Goal: Task Accomplishment & Management: Use online tool/utility

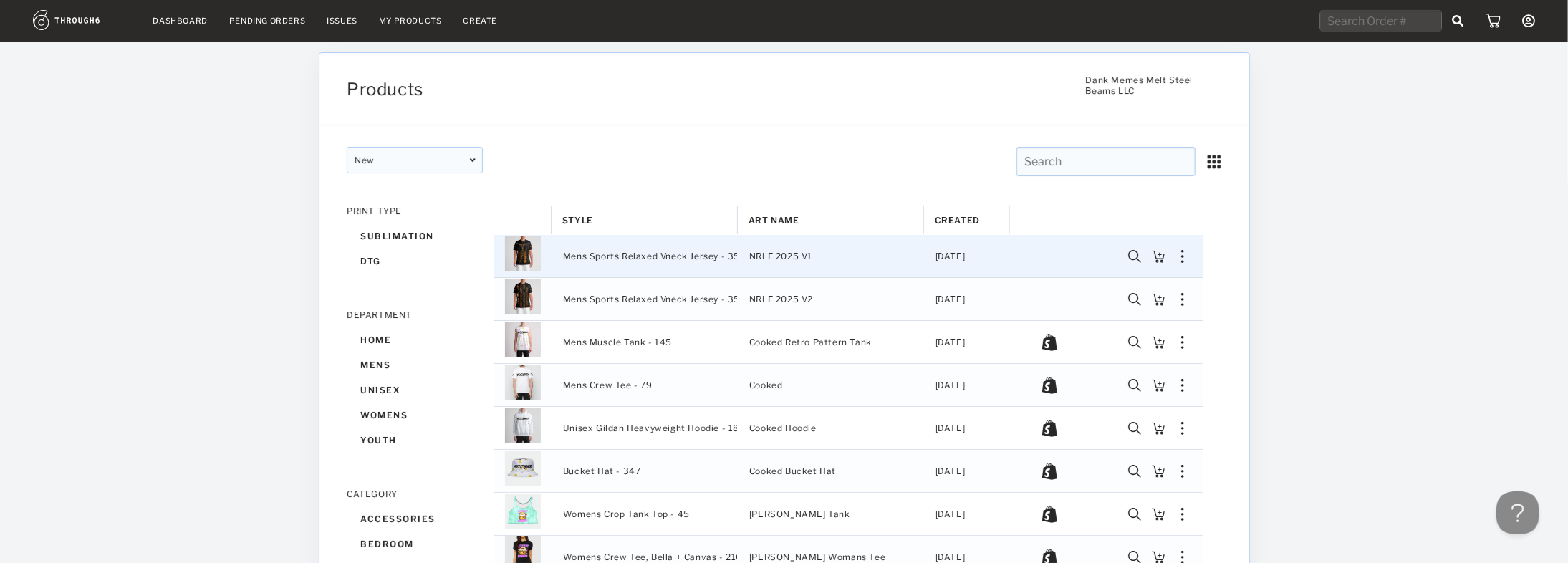
click at [654, 254] on span "Mens Sports Relaxed Vneck Jersey - 350" at bounding box center [654, 256] width 184 height 19
click at [1180, 253] on div "Sync to Shopify Export SKUs Copy Product Delete" at bounding box center [1182, 257] width 24 height 13
click at [518, 254] on img "Press SPACE to deselect this row." at bounding box center [523, 253] width 36 height 36
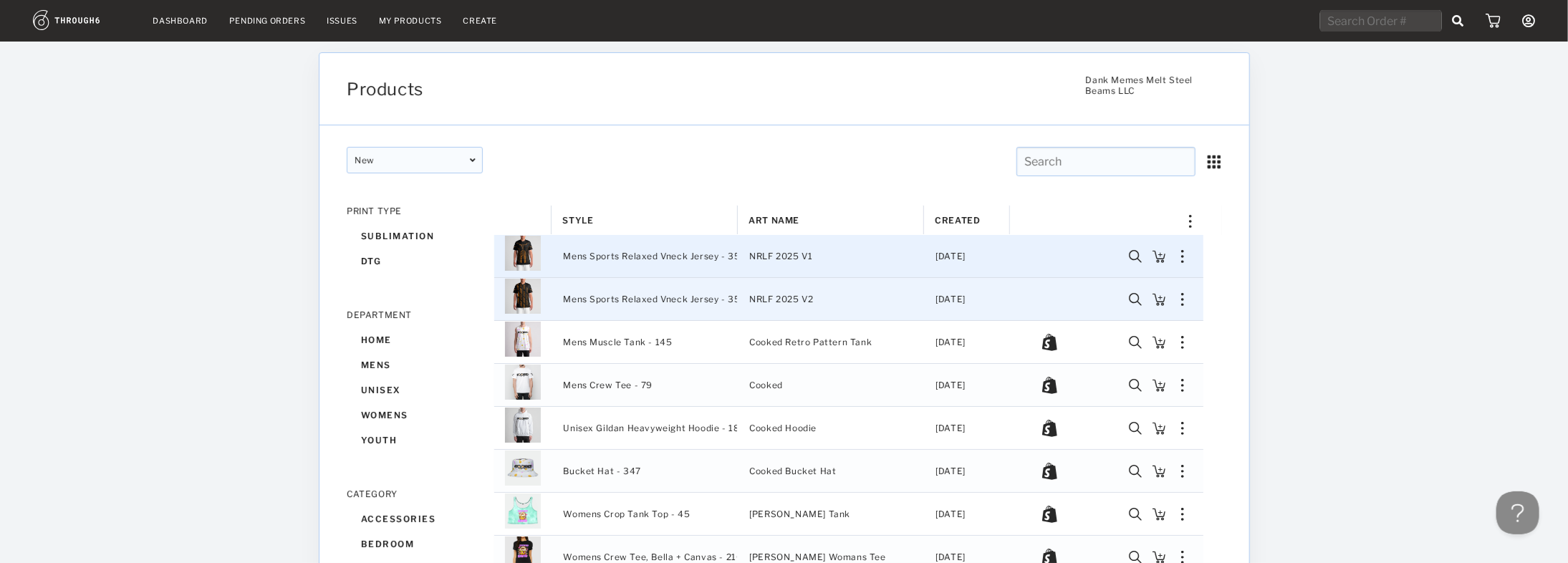
click at [588, 296] on span "Mens Sports Relaxed Vneck Jersey - 350" at bounding box center [654, 299] width 184 height 19
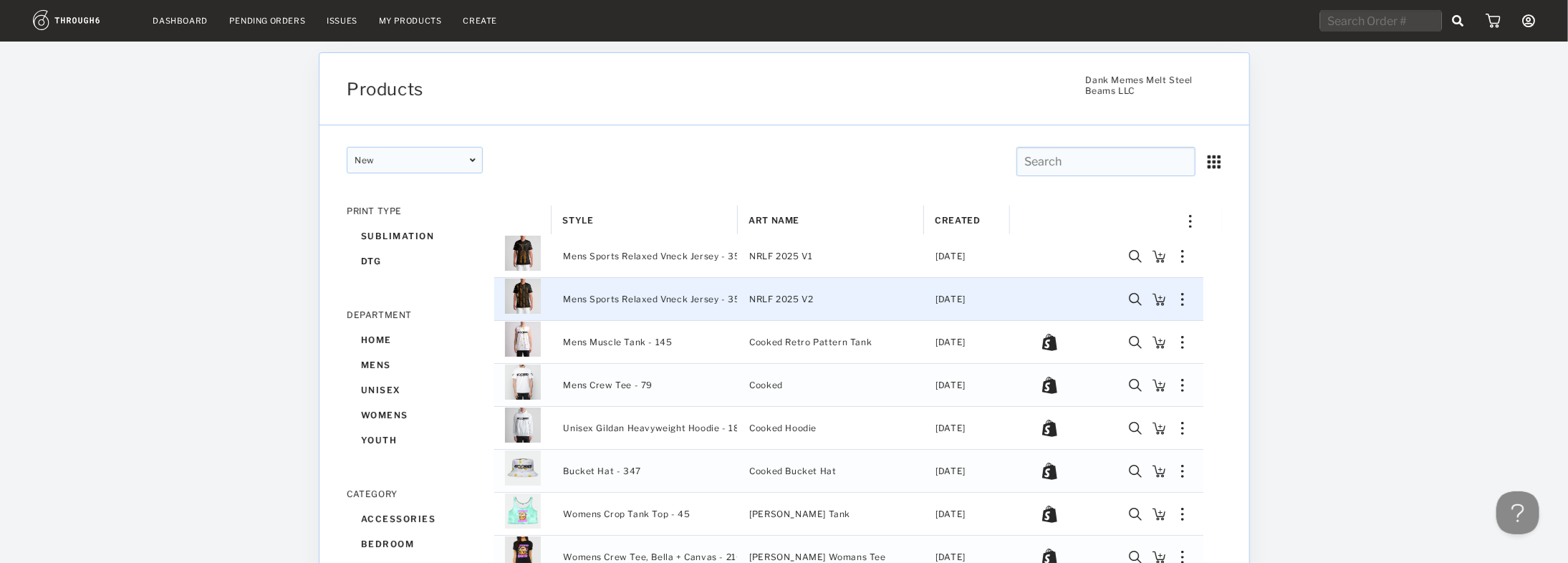
click at [535, 294] on img "Press SPACE to deselect this row." at bounding box center [523, 296] width 36 height 36
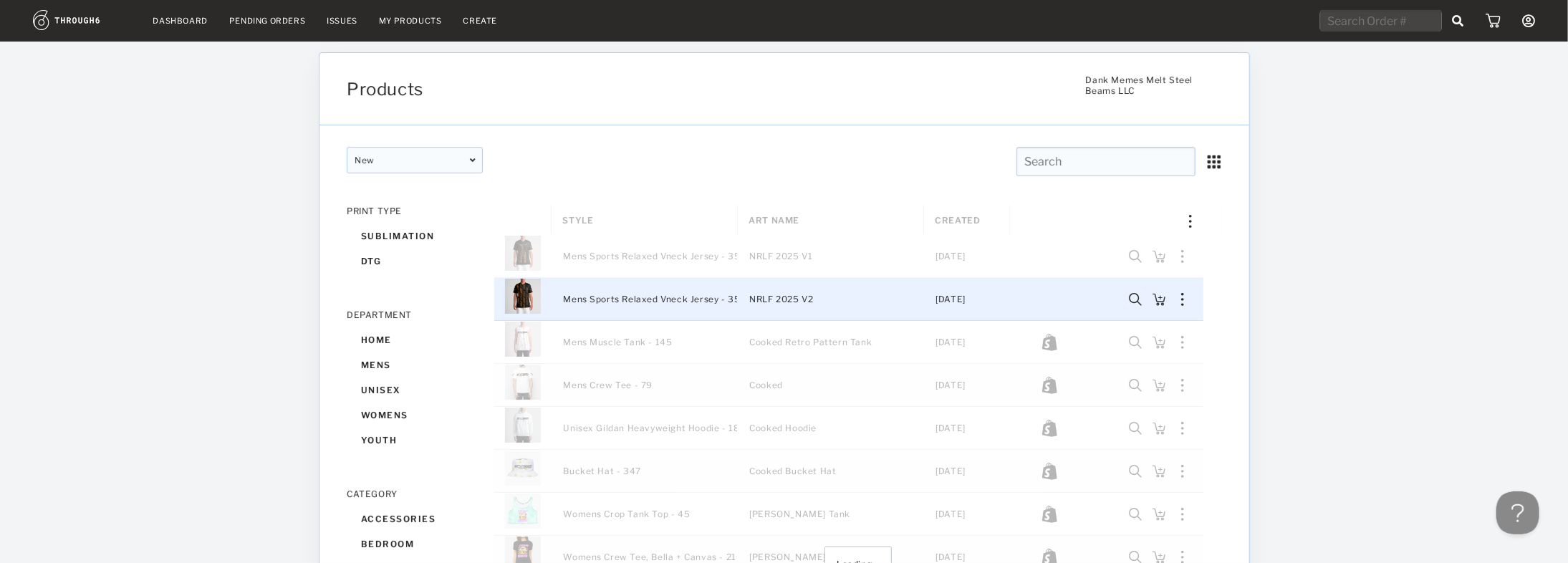
click at [1183, 254] on div "Loading..." at bounding box center [858, 564] width 728 height 717
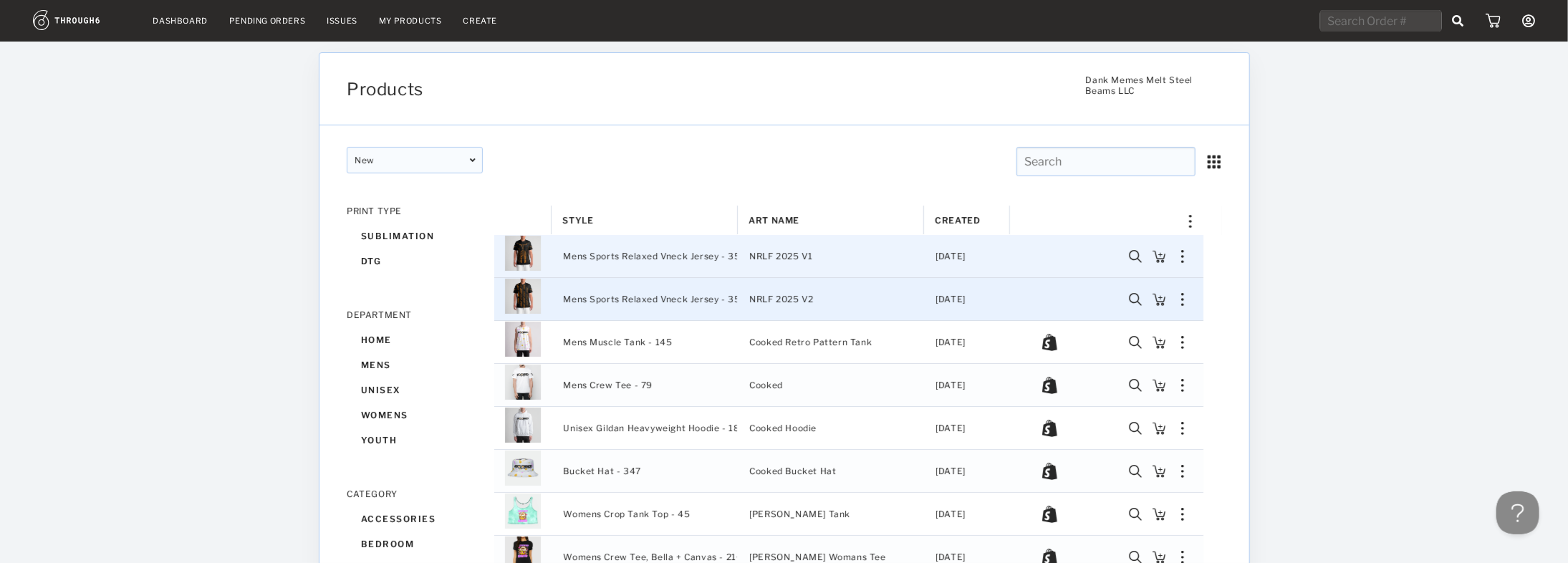
click at [1182, 258] on img "Press SPACE to select this row." at bounding box center [1183, 257] width 3 height 13
click at [1108, 337] on div "Copy Product" at bounding box center [1099, 333] width 60 height 19
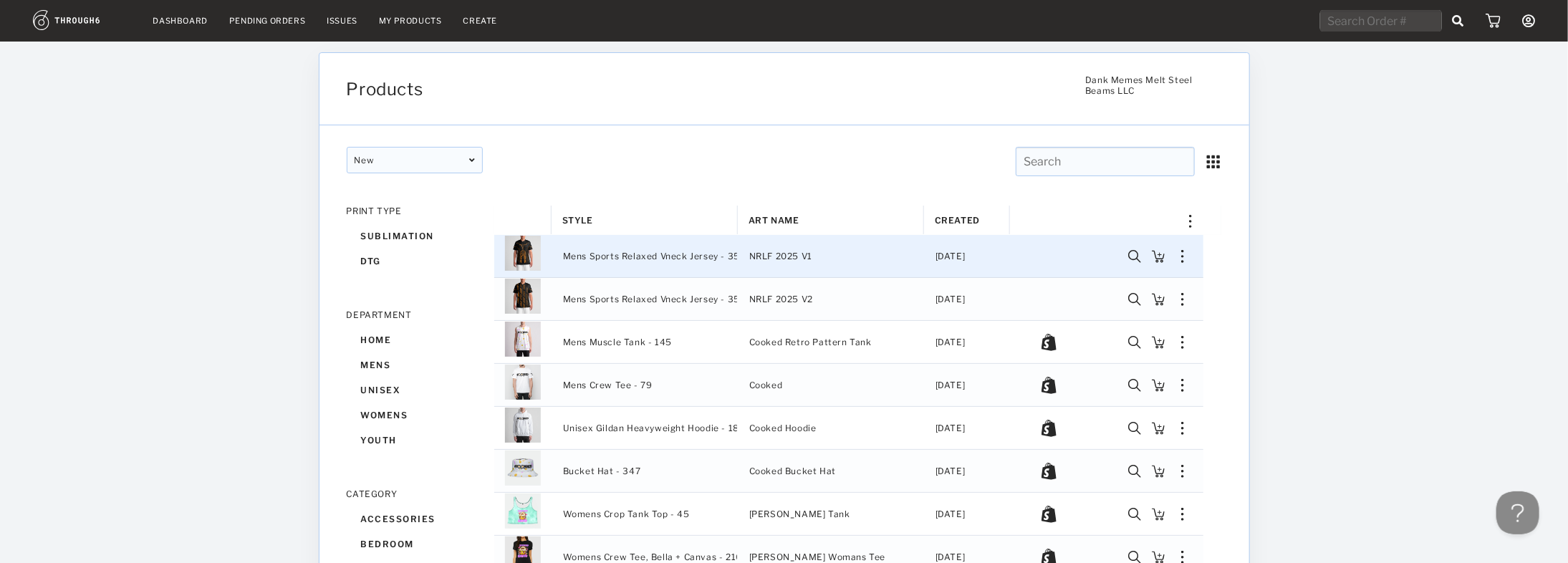
click at [1188, 220] on img at bounding box center [1190, 222] width 24 height 13
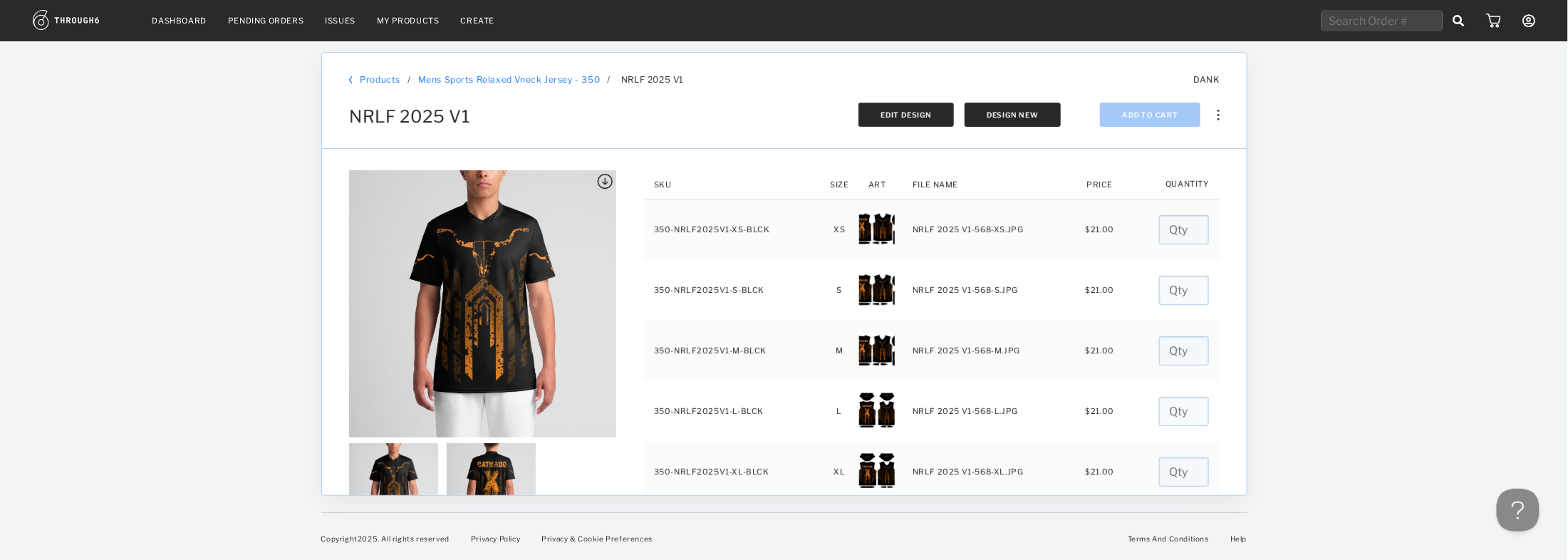
click at [893, 113] on span "Edit Design" at bounding box center [906, 115] width 52 height 9
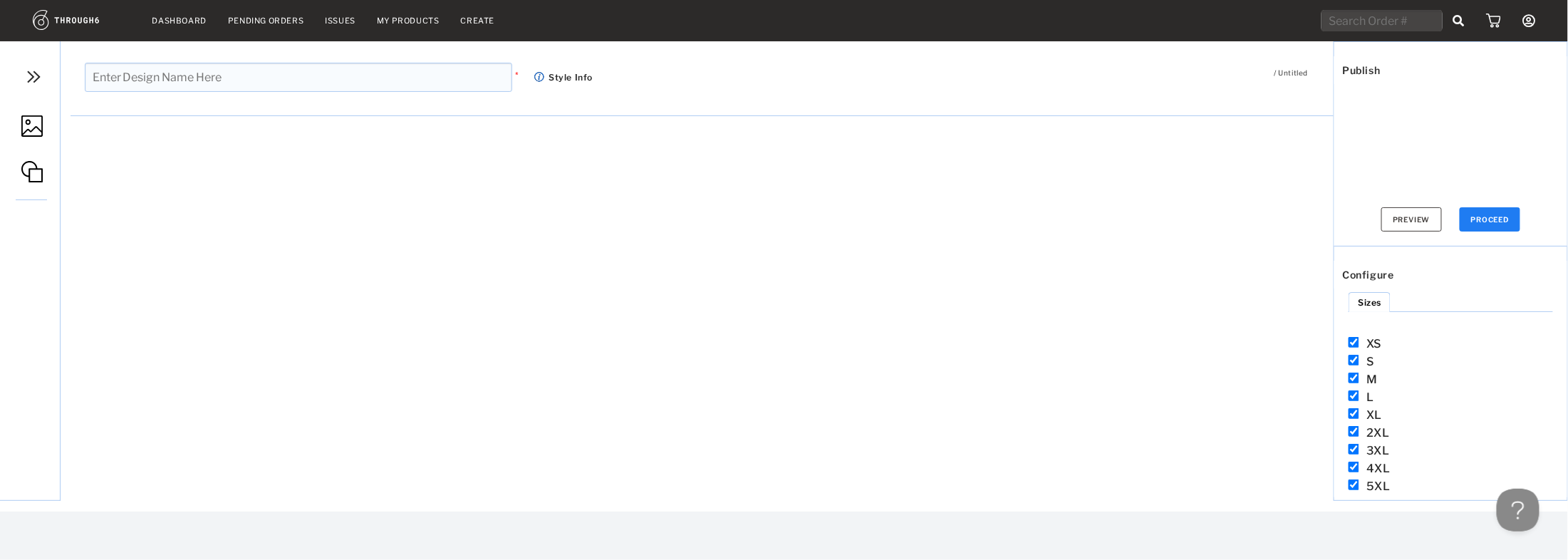
type input "NRLF 2025 V1"
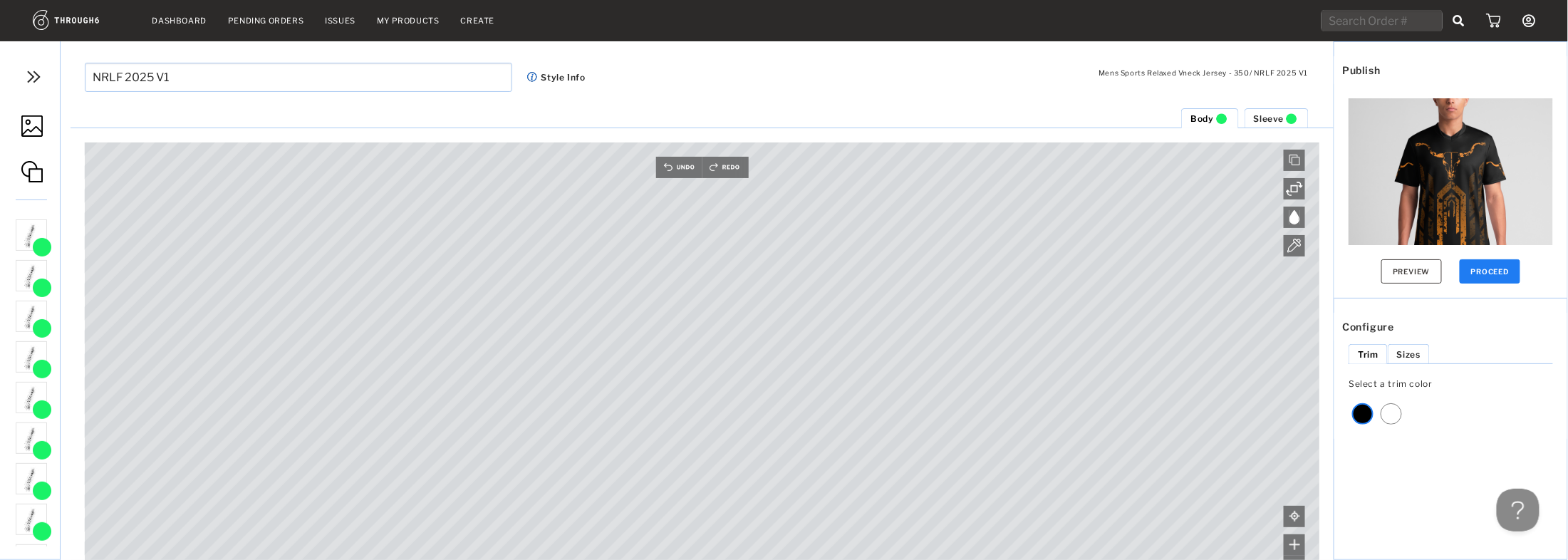
click at [704, 110] on ul "Sleeve Body" at bounding box center [702, 118] width 1264 height 21
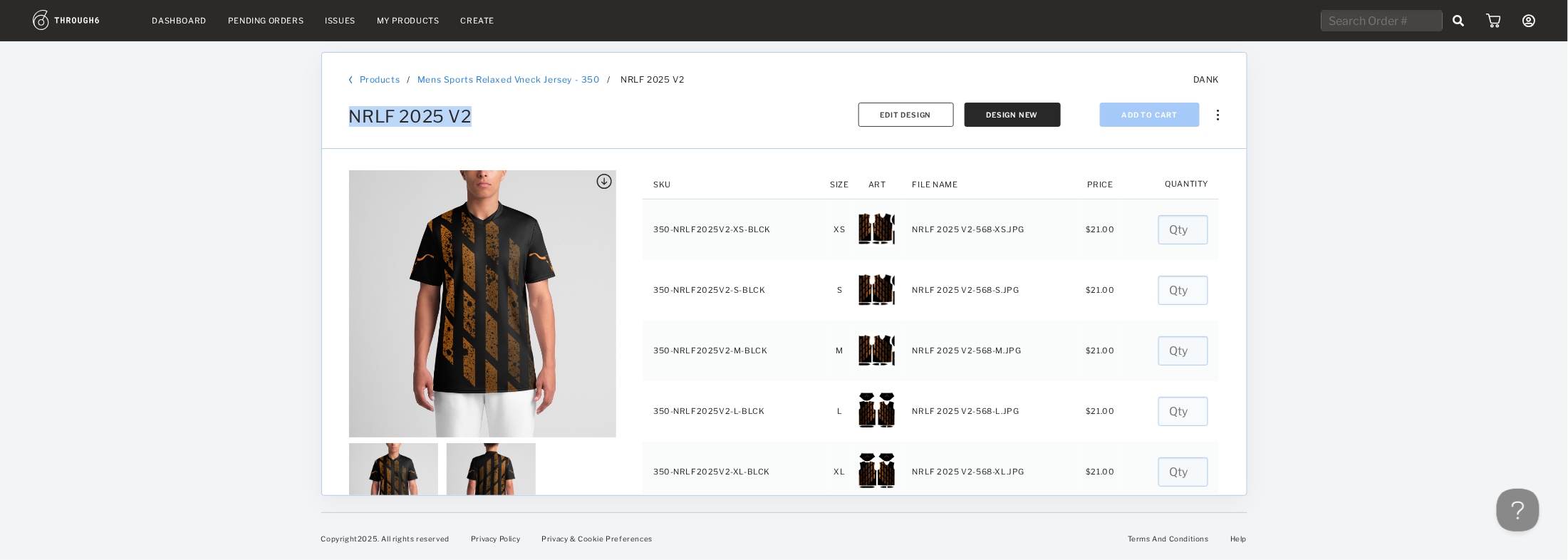
drag, startPoint x: 493, startPoint y: 115, endPoint x: 321, endPoint y: 99, distance: 172.7
click at [322, 100] on div "Products / Mens Sports Relaxed Vneck Jersey - 350 Mens Sports Relaxed Vneck Jer…" at bounding box center [784, 100] width 924 height 96
click at [1217, 110] on img at bounding box center [1218, 115] width 2 height 11
click at [1173, 185] on div "Copy Product" at bounding box center [1157, 183] width 60 height 11
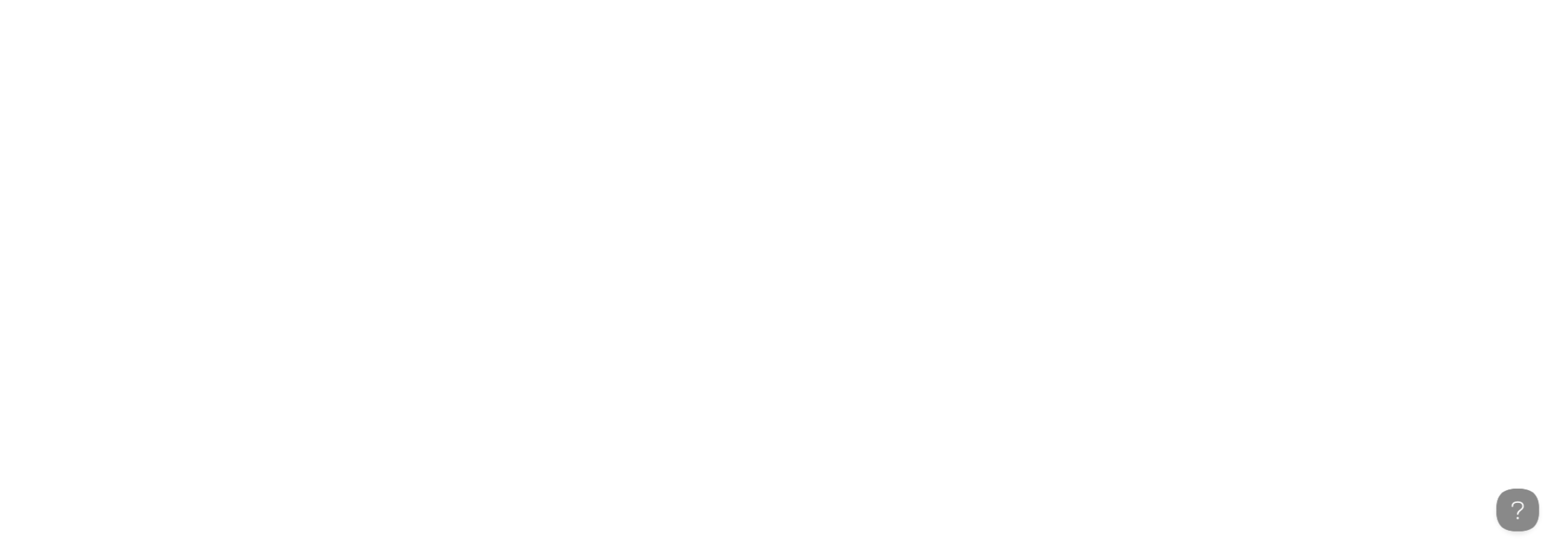
drag, startPoint x: 519, startPoint y: 192, endPoint x: 530, endPoint y: 179, distance: 17.0
click at [520, 189] on body at bounding box center [784, 280] width 1568 height 560
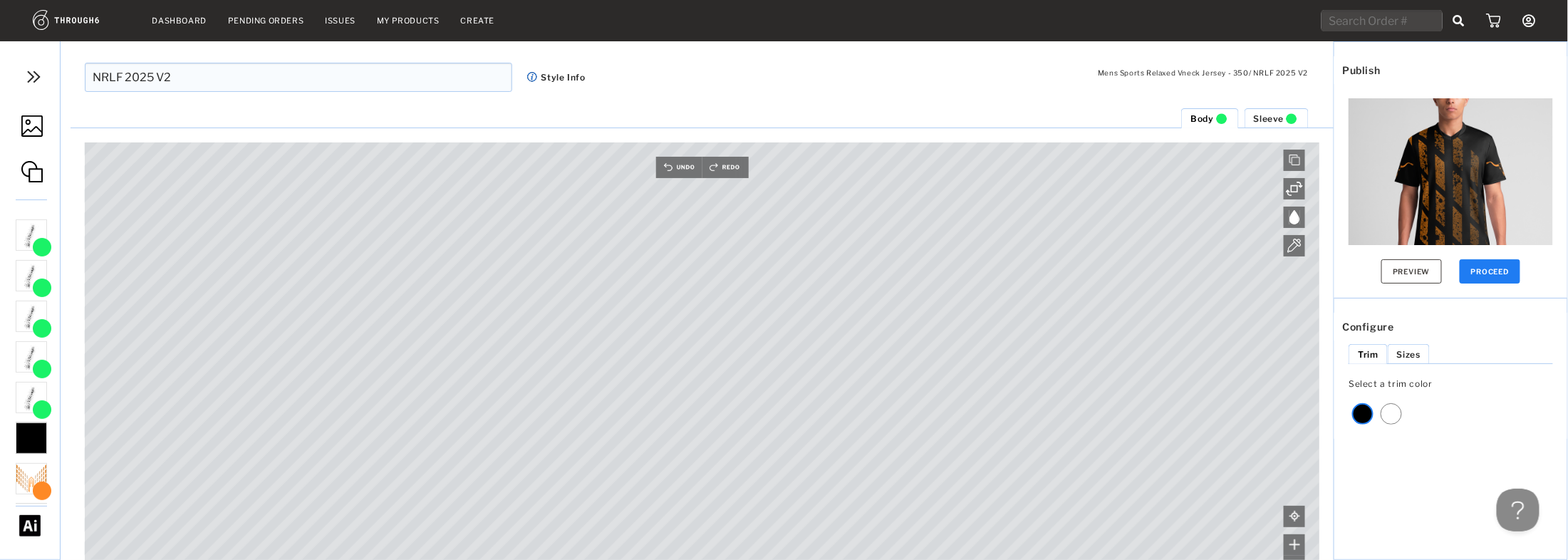
click at [291, 86] on input "NRLF 2025 V2" at bounding box center [298, 78] width 427 height 29
type input "NRLF 2025 V2"
click at [35, 470] on div at bounding box center [31, 478] width 31 height 32
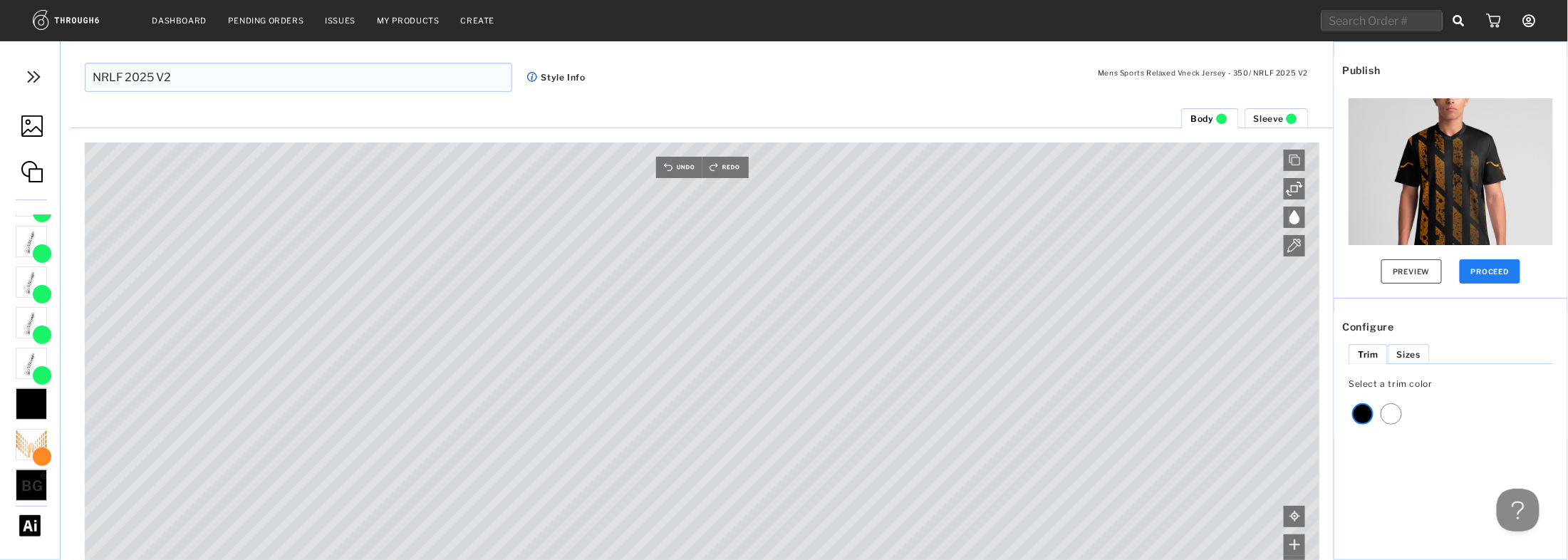
scroll to position [35, 0]
click at [38, 438] on ul "Spatter.png 150 DPI - Great Spatter.png 150 DPI - Great Spatter.png 150 DPI - G…" at bounding box center [124, 360] width 220 height 289
click at [35, 438] on div at bounding box center [31, 444] width 31 height 32
